Goal: Transaction & Acquisition: Purchase product/service

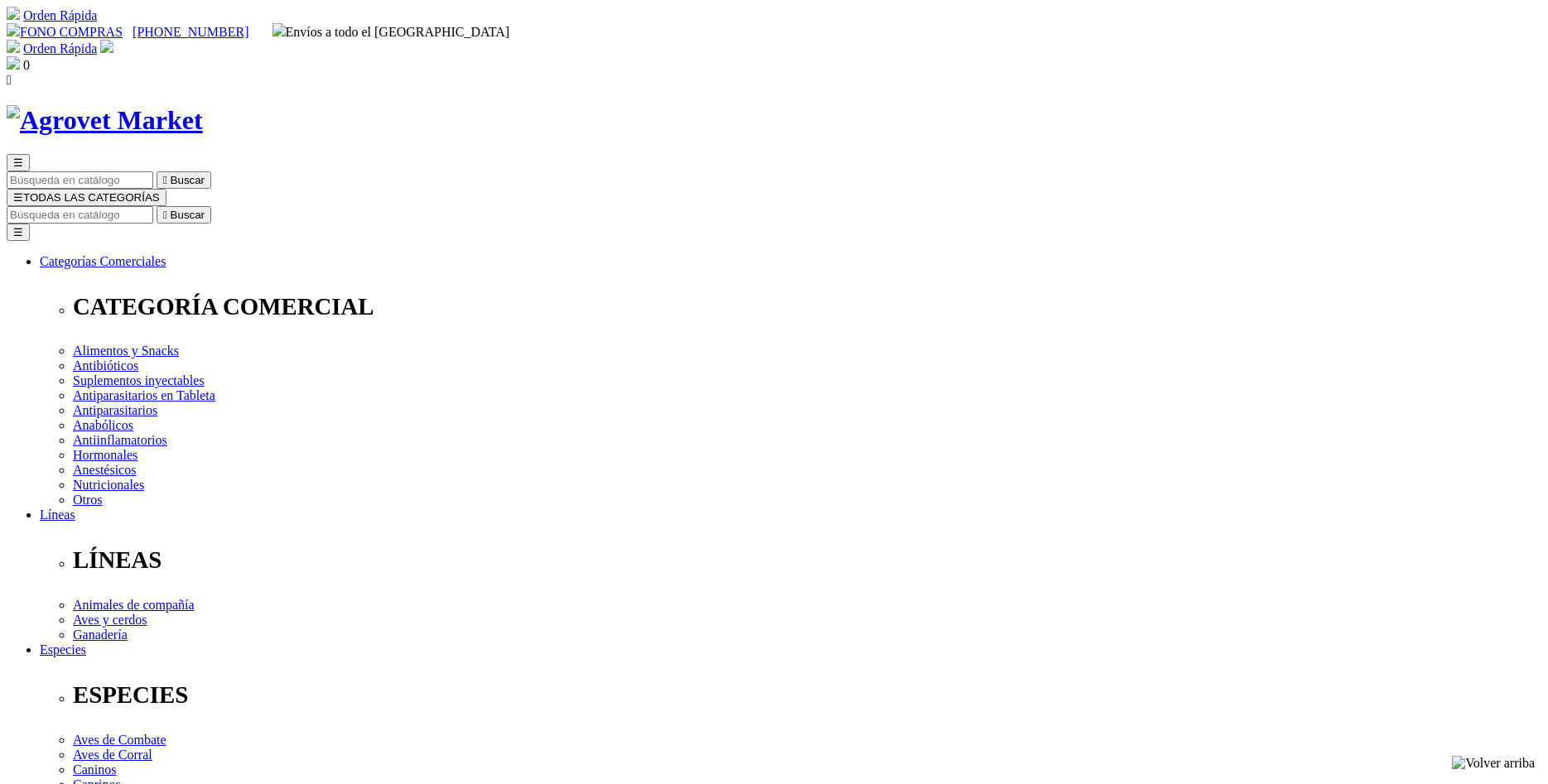
click at [154, 206] on input "Buscar" at bounding box center [80, 215] width 147 height 17
paste input "Qrex x 100 ml."
type input "Qrex x 100 ml."
click at [512, 209] on icon "" at bounding box center [509, 215] width 4 height 13
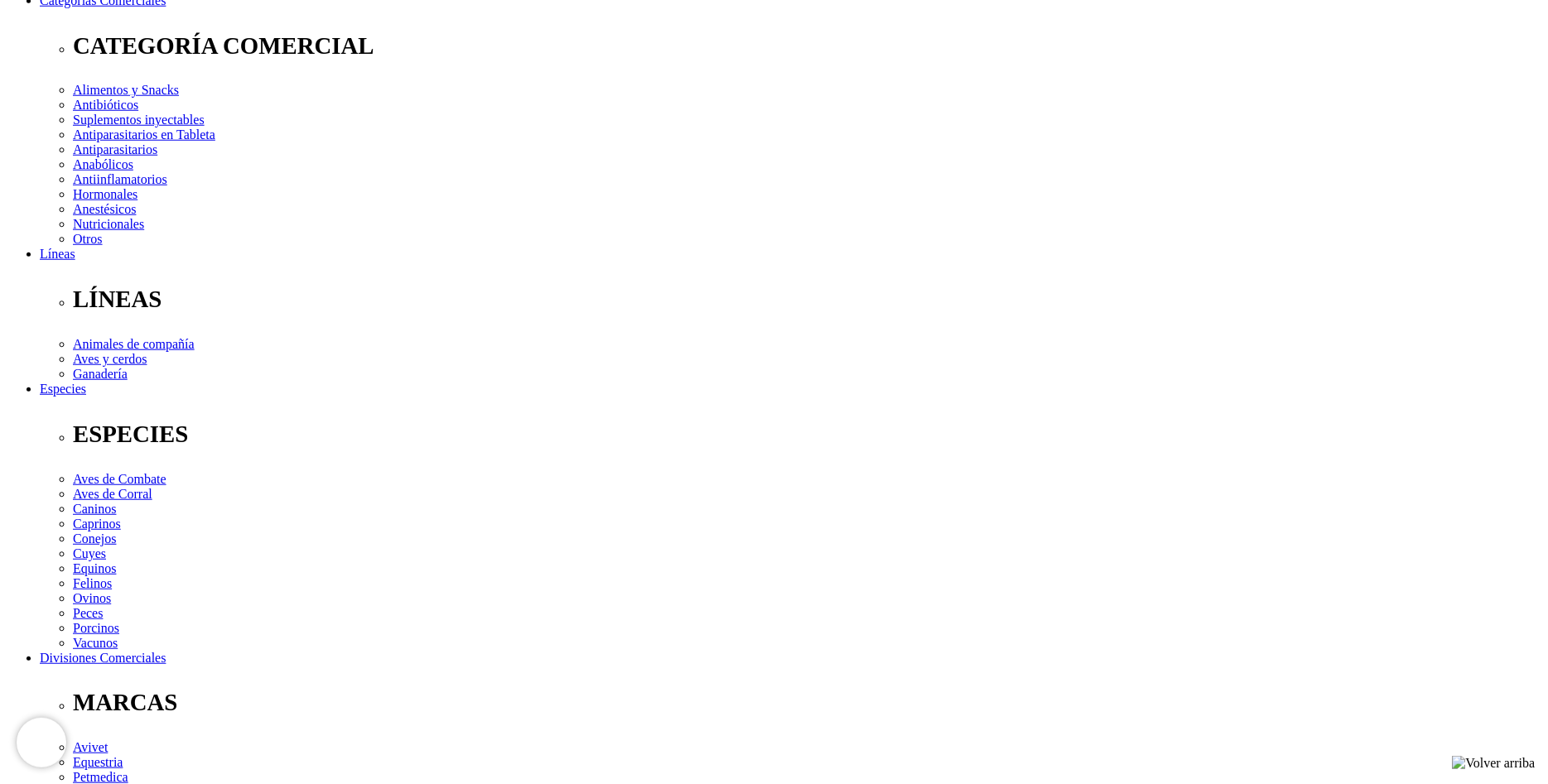
scroll to position [282, 0]
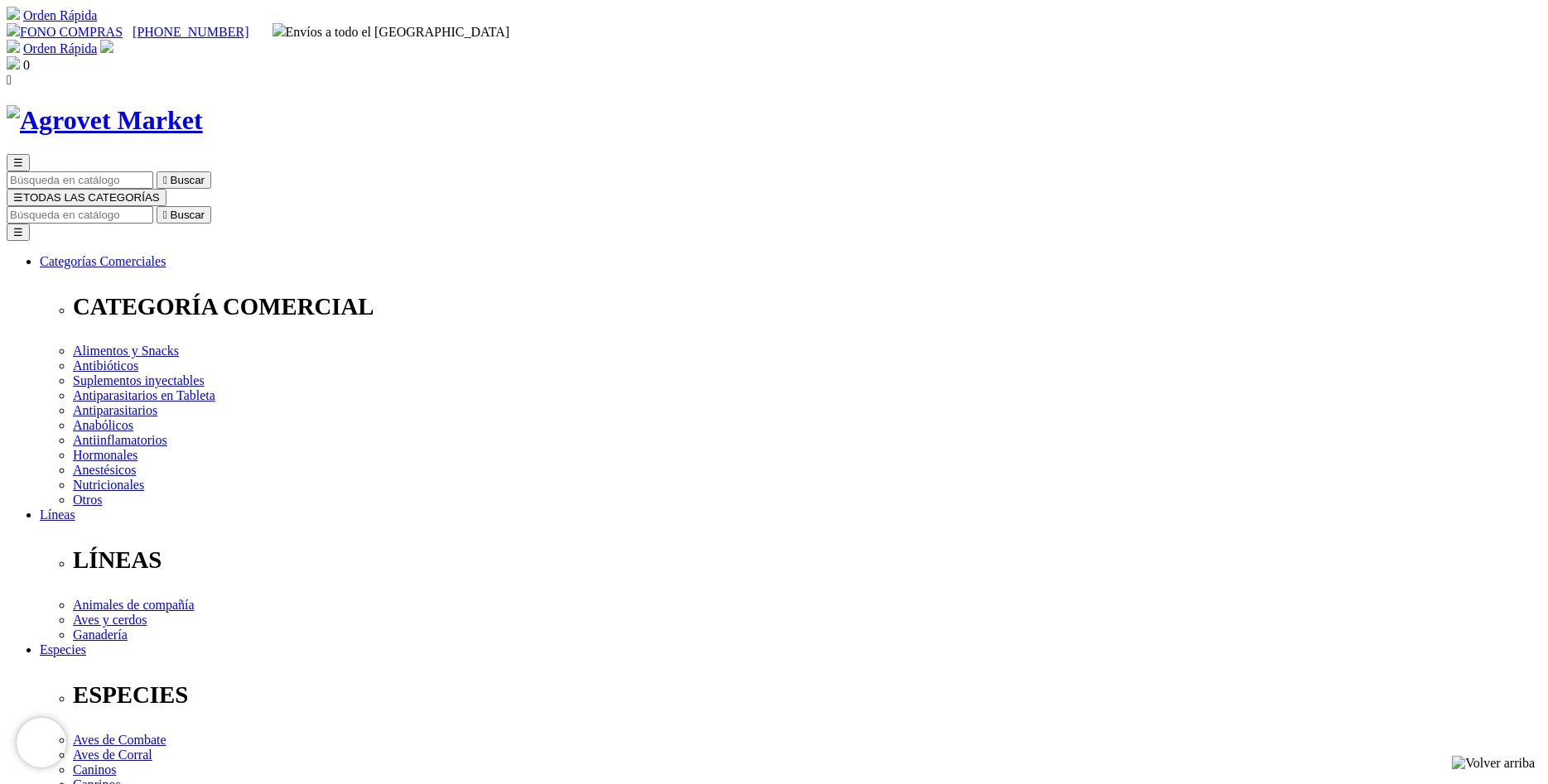
select select "143"
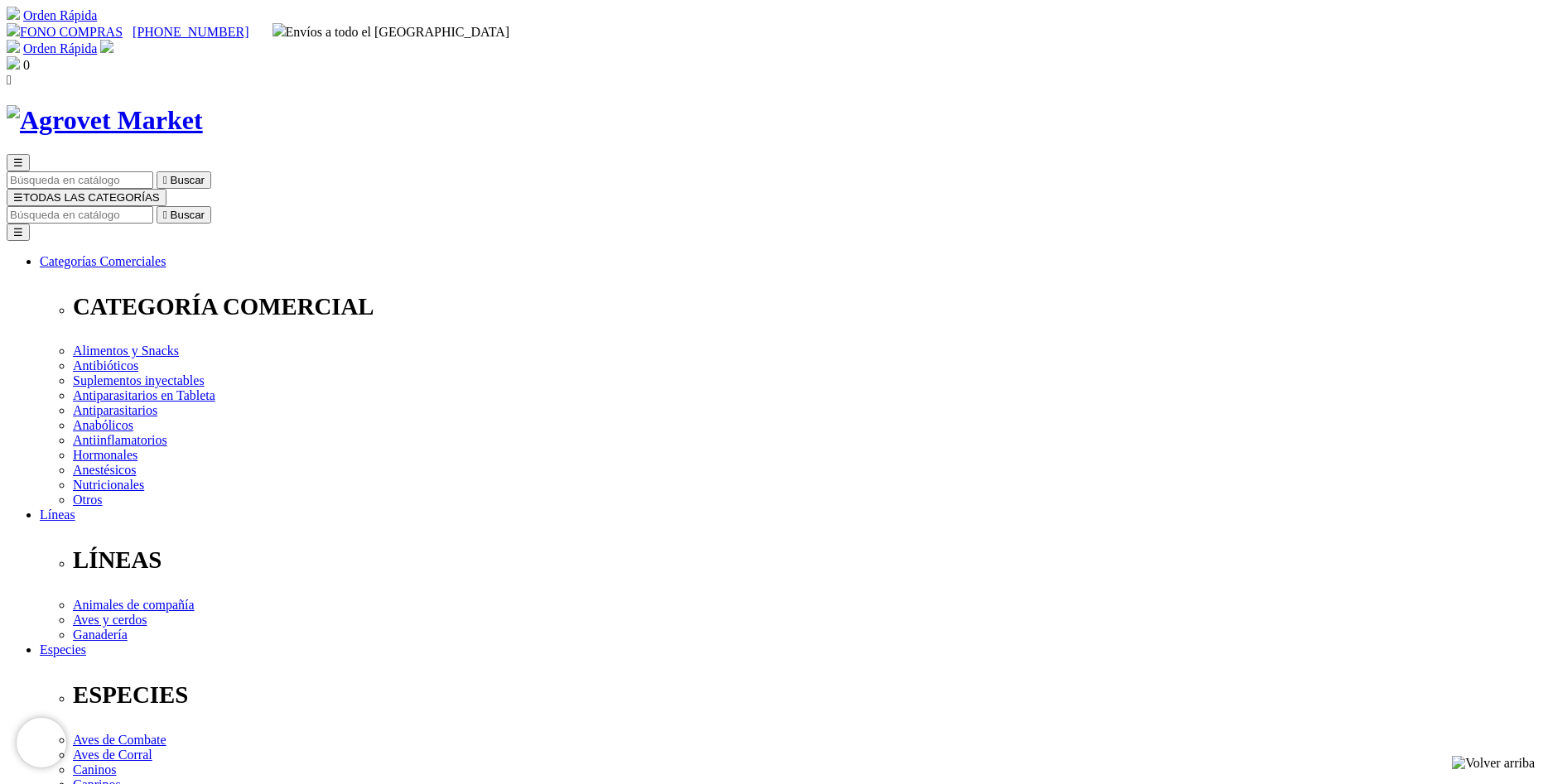
click option "Frasco x 4g" at bounding box center [0, 0] width 0 height 0
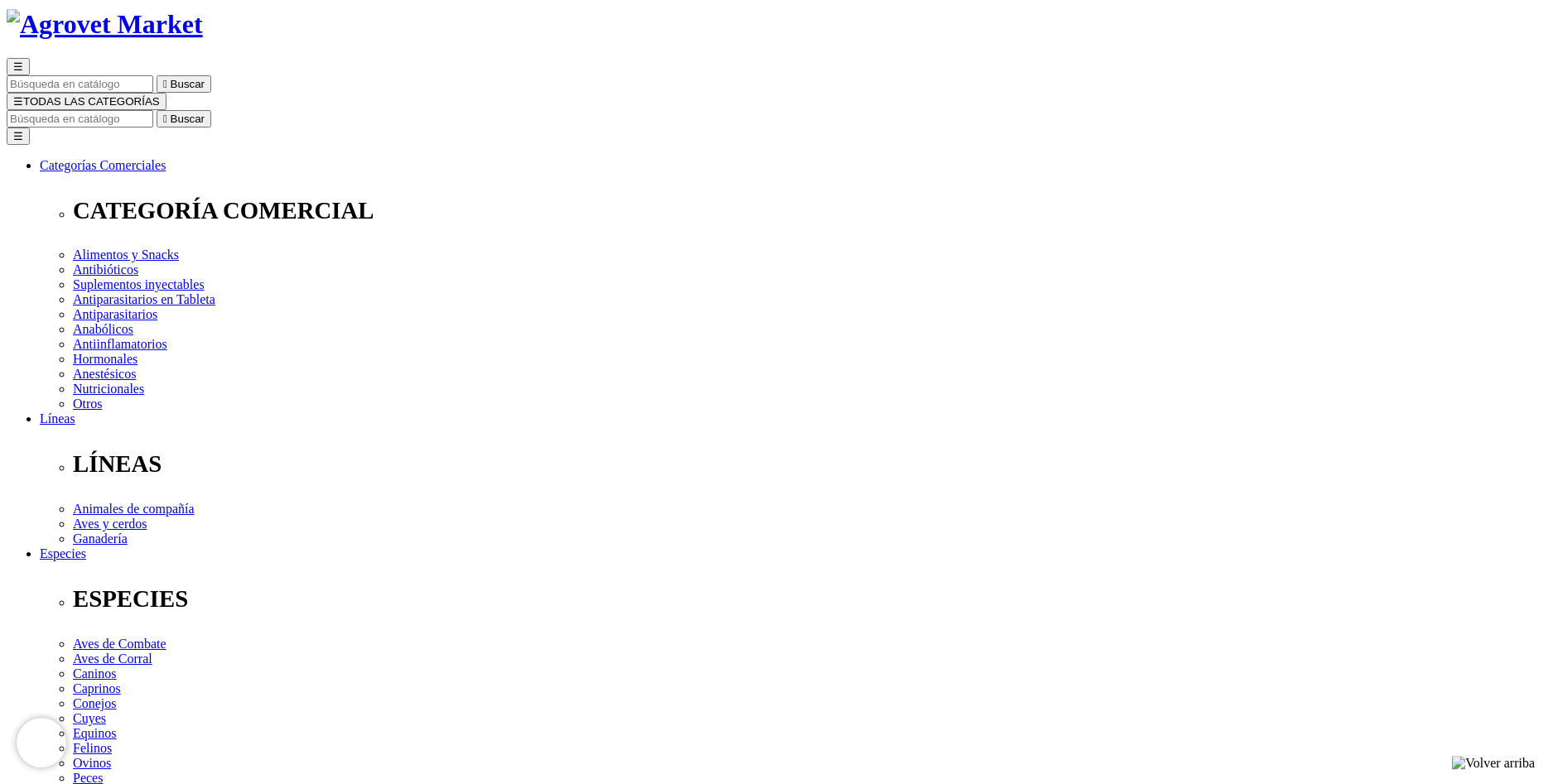
scroll to position [282, 0]
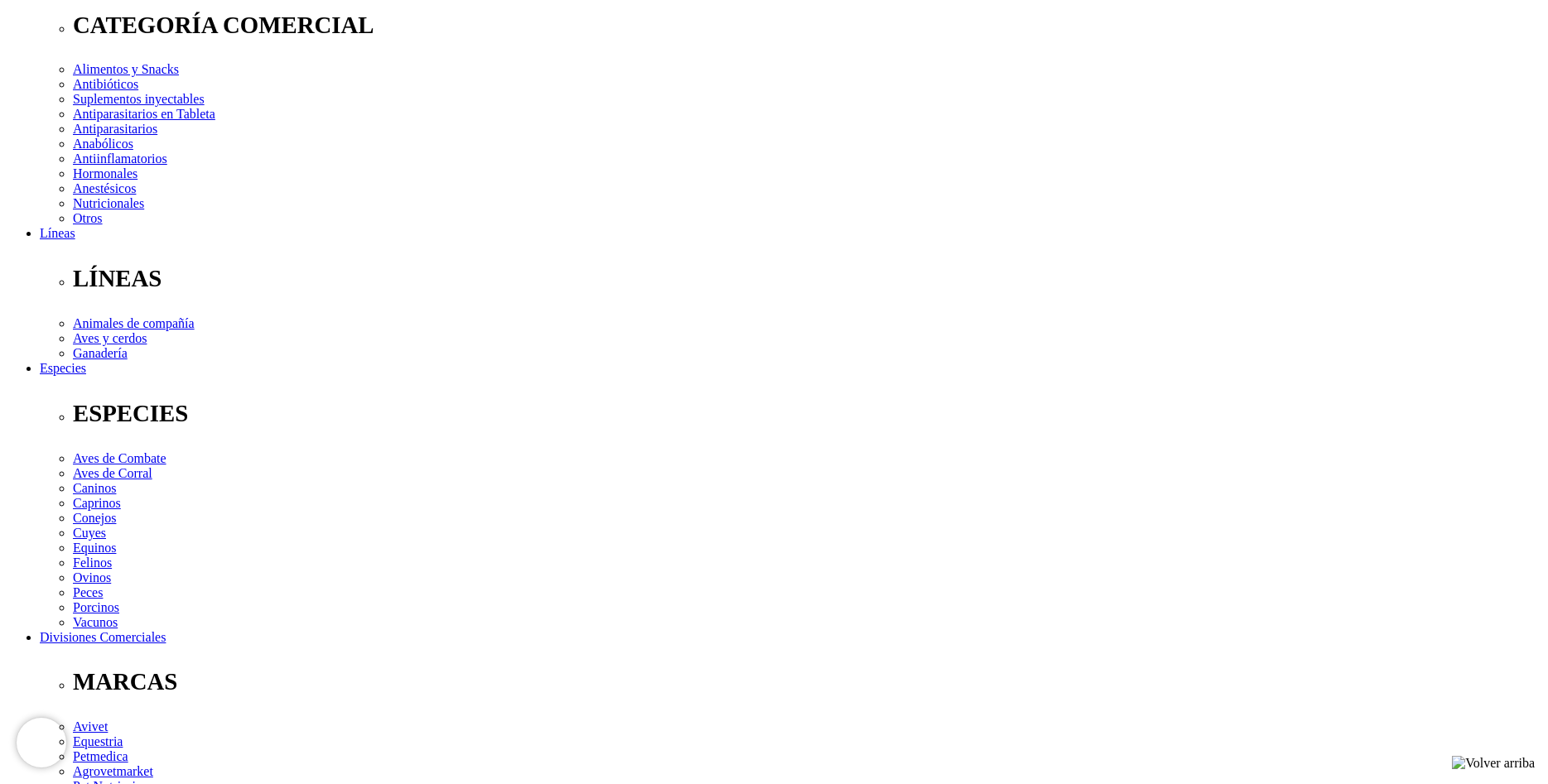
select select "142"
click option "Frasco x 1g" at bounding box center [0, 0] width 0 height 0
select select "143"
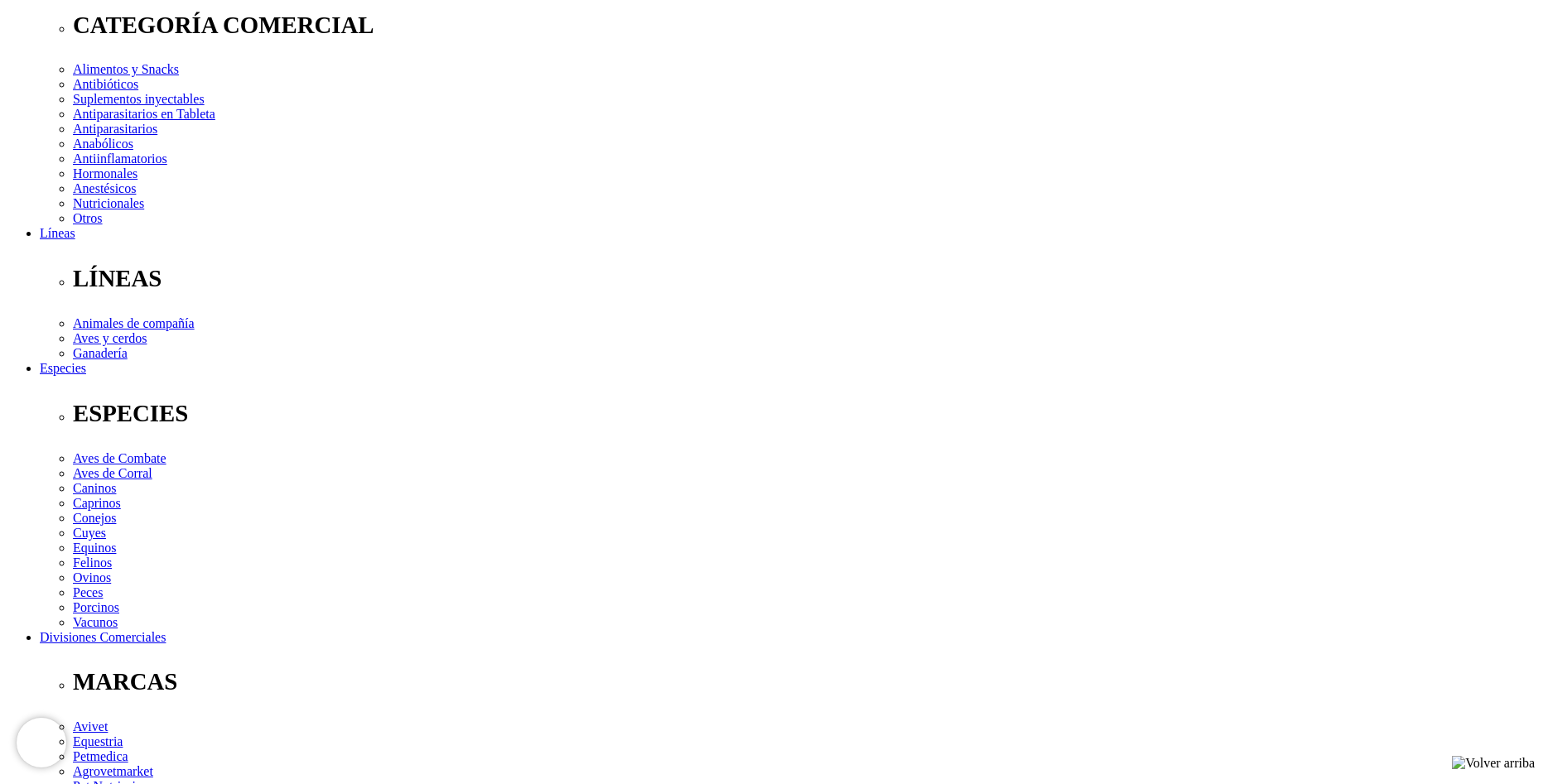
click option "Frasco x 4g" at bounding box center [0, 0] width 0 height 0
select select "143"
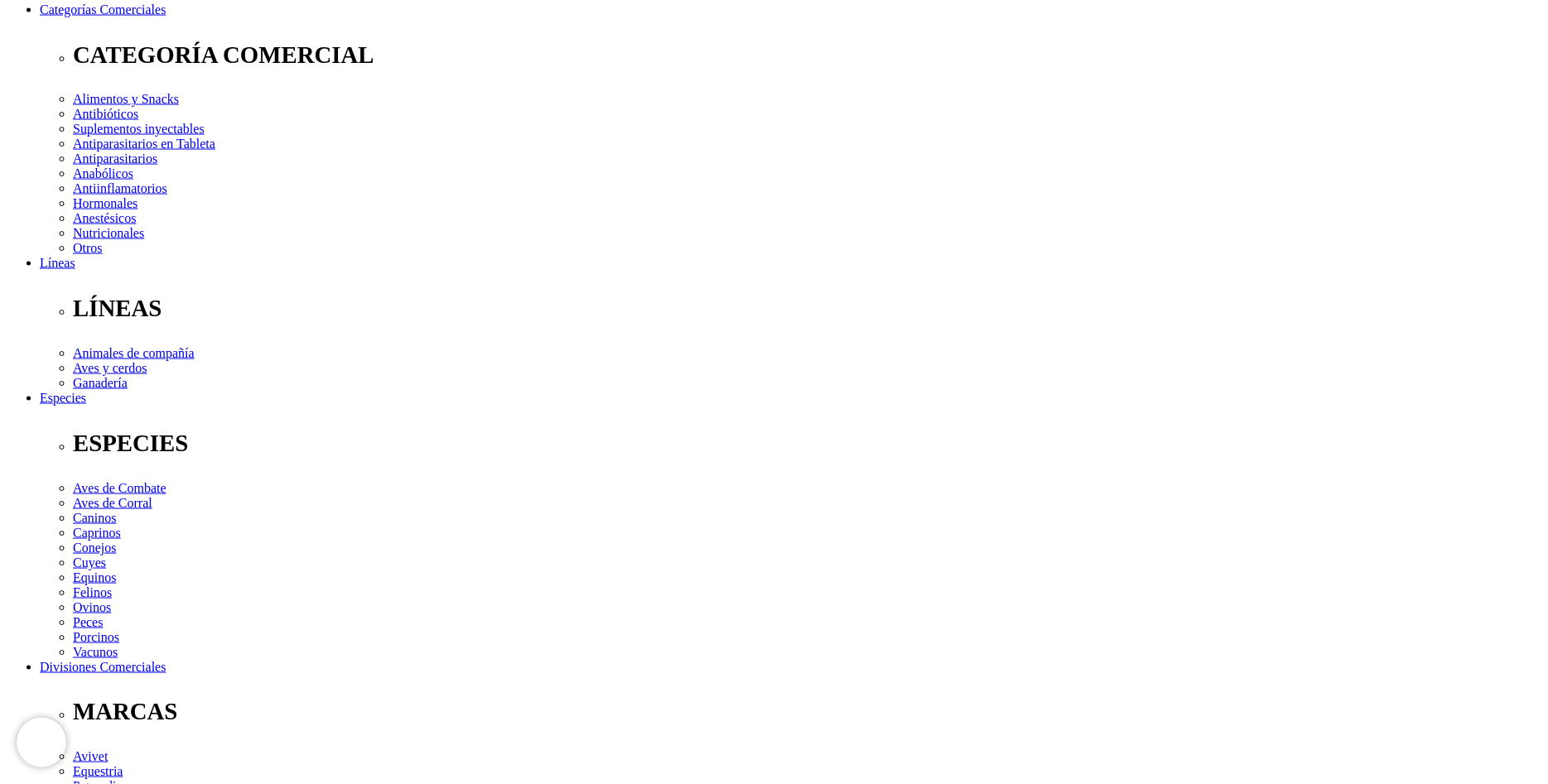
scroll to position [282, 0]
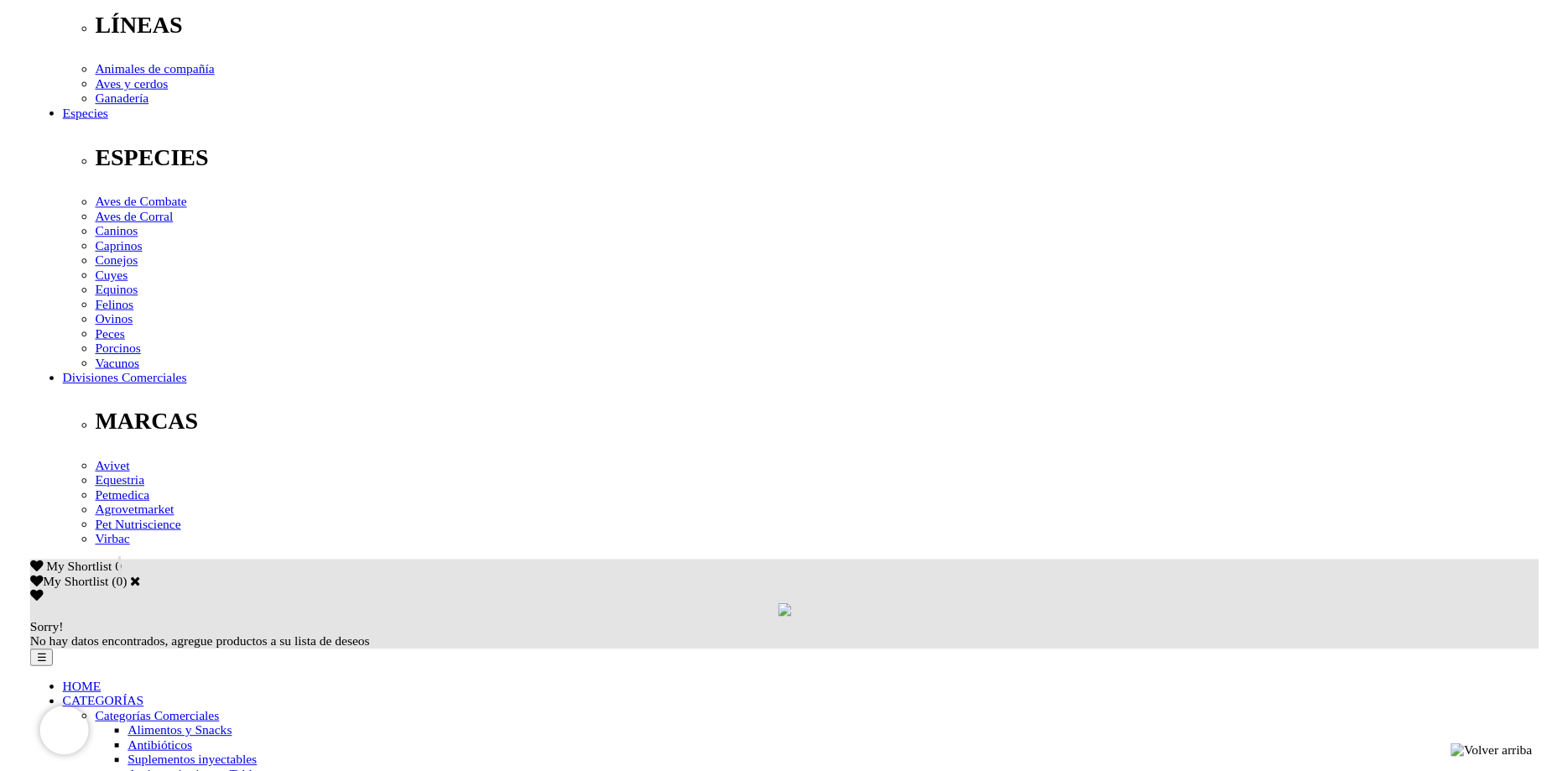
scroll to position [570, 0]
